Goal: Use online tool/utility: Utilize a website feature to perform a specific function

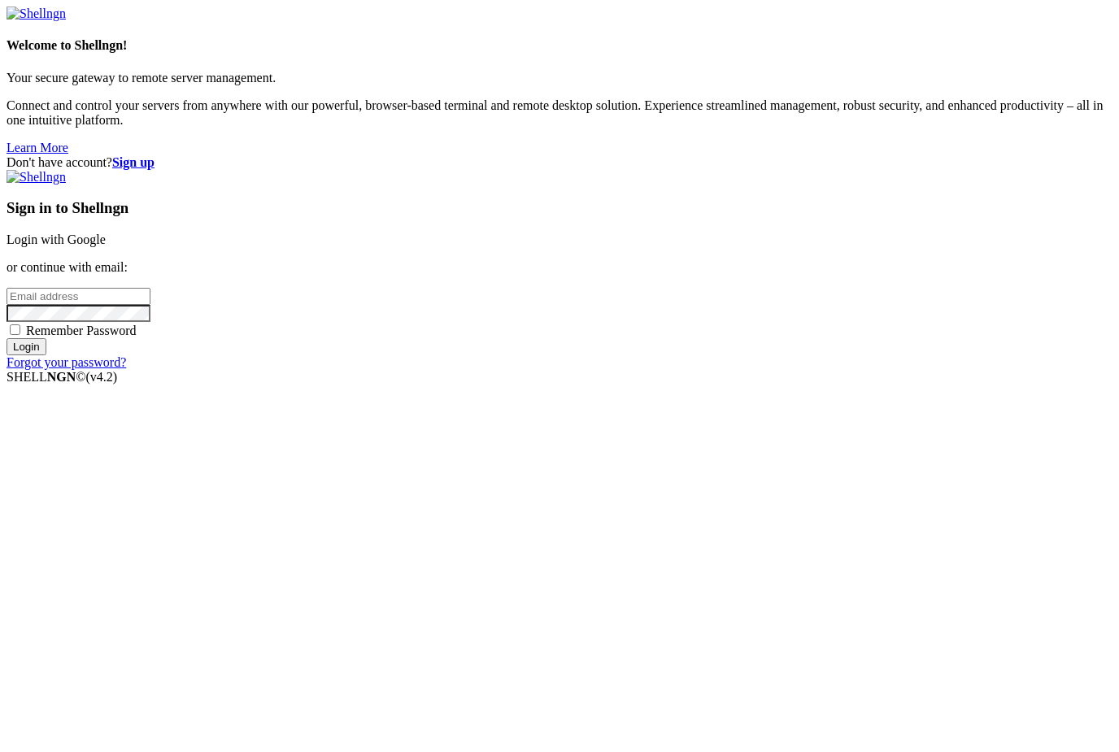
click at [150, 305] on input "email" at bounding box center [79, 296] width 144 height 17
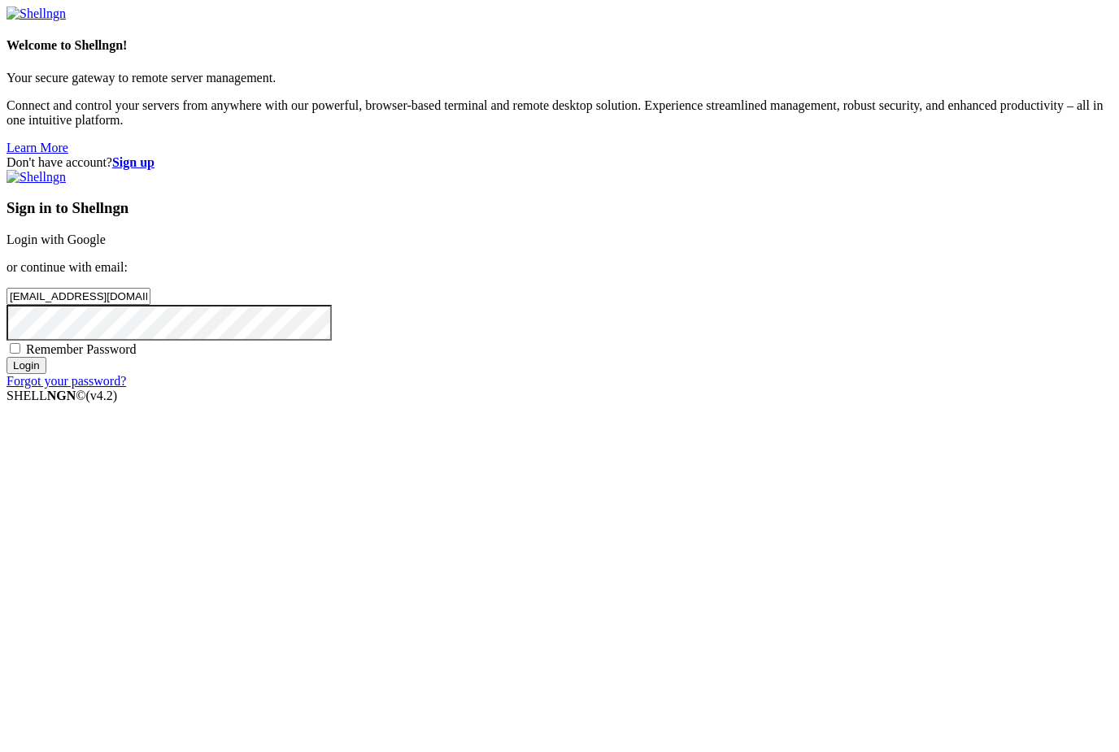
type input "[EMAIL_ADDRESS][DOMAIN_NAME]"
click at [46, 374] on input "Login" at bounding box center [27, 365] width 40 height 17
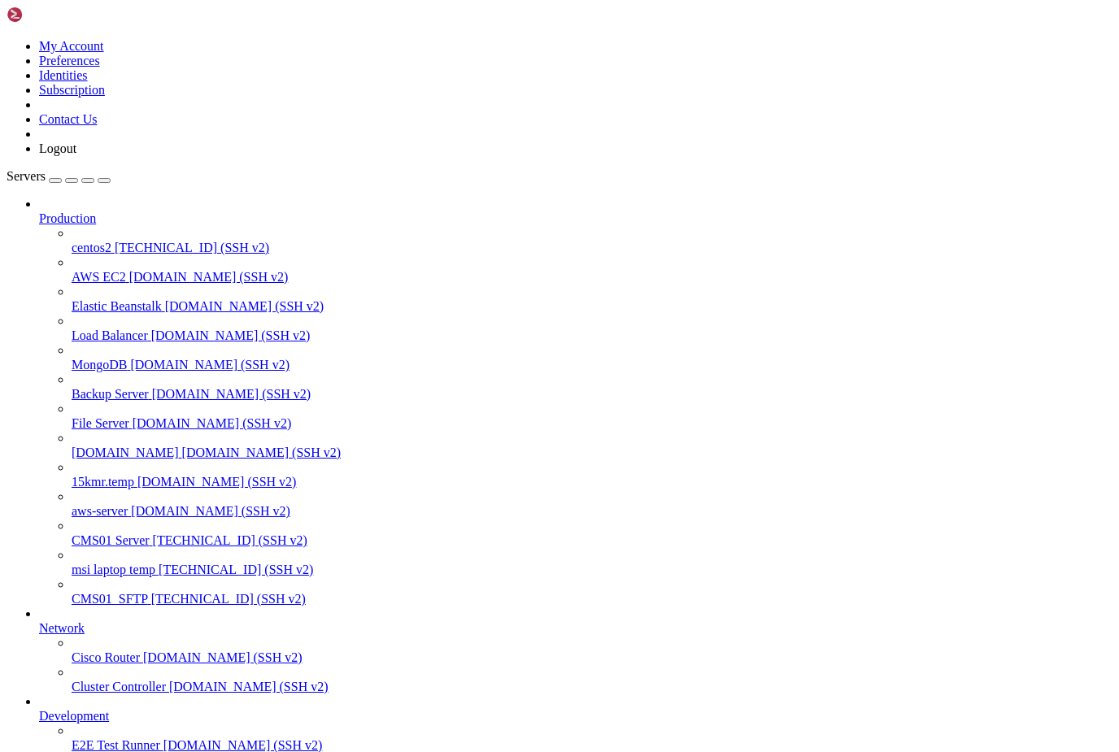
scroll to position [292, 0]
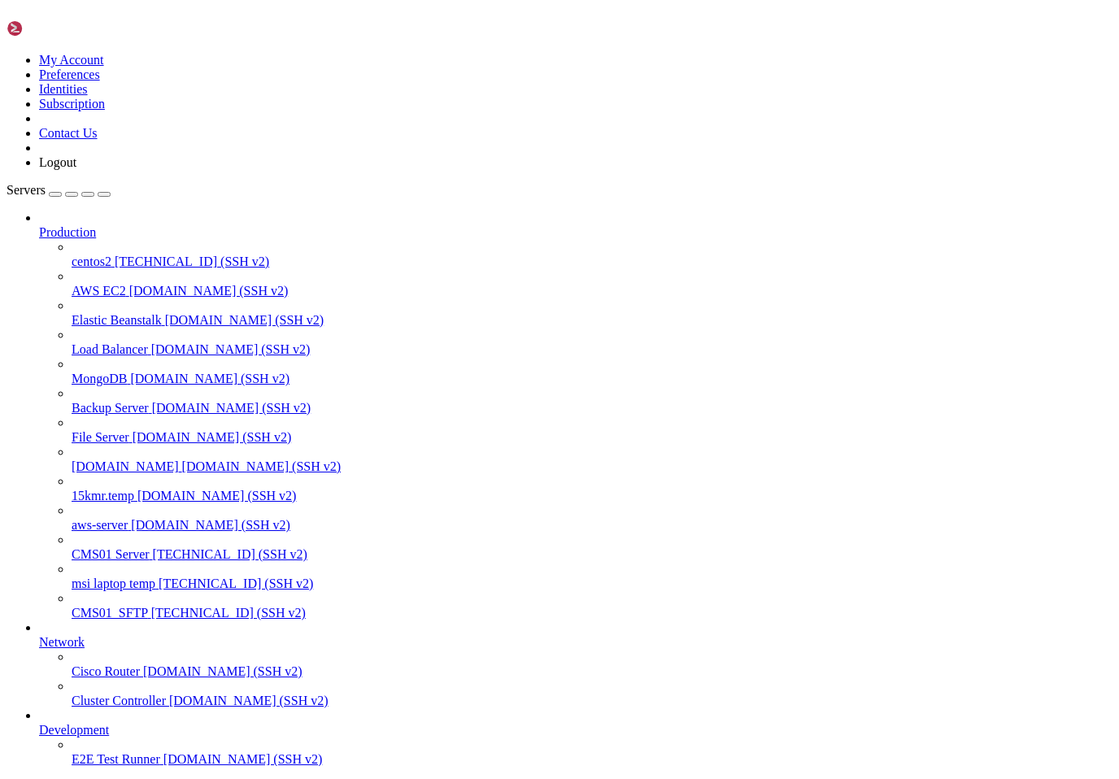
scroll to position [0, 0]
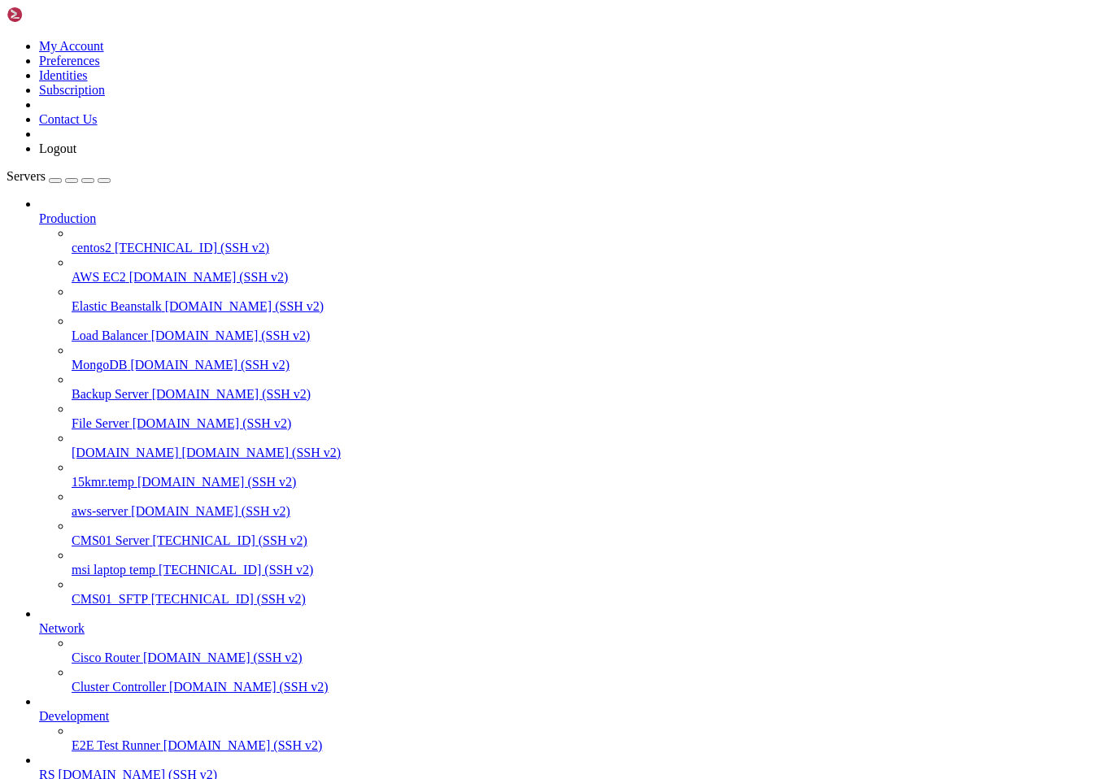
scroll to position [265, 0]
click at [7, 39] on icon at bounding box center [7, 39] width 0 height 0
click at [175, 39] on div at bounding box center [560, 39] width 1106 height 0
